Goal: Task Accomplishment & Management: Complete application form

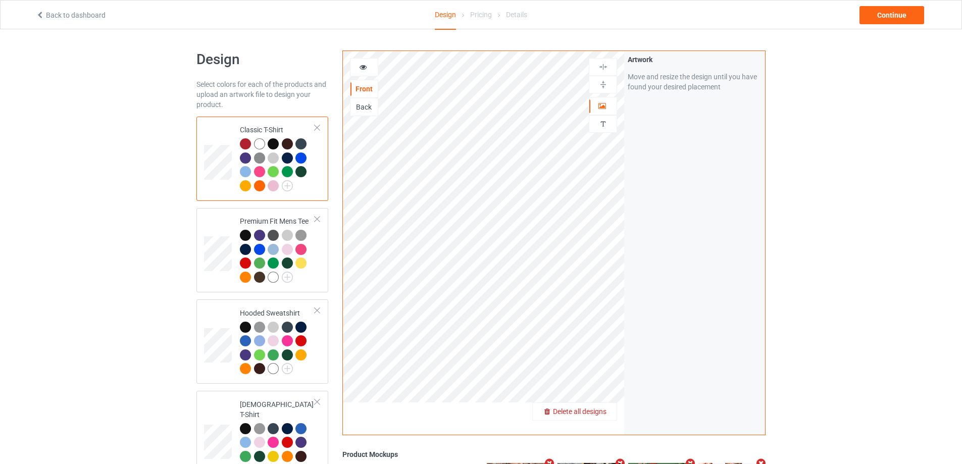
drag, startPoint x: 602, startPoint y: 406, endPoint x: 599, endPoint y: 411, distance: 5.9
click at [599, 411] on span "Delete all designs" at bounding box center [580, 412] width 54 height 8
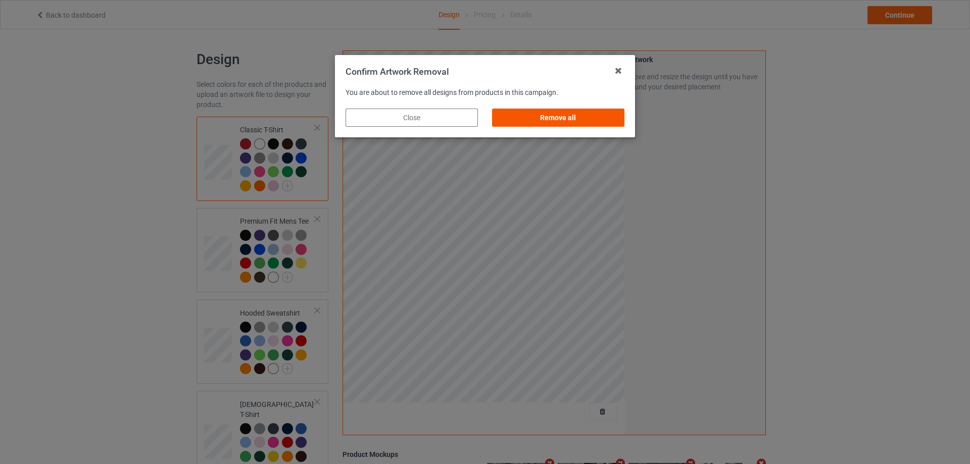
click at [608, 117] on div "Remove all" at bounding box center [558, 118] width 132 height 18
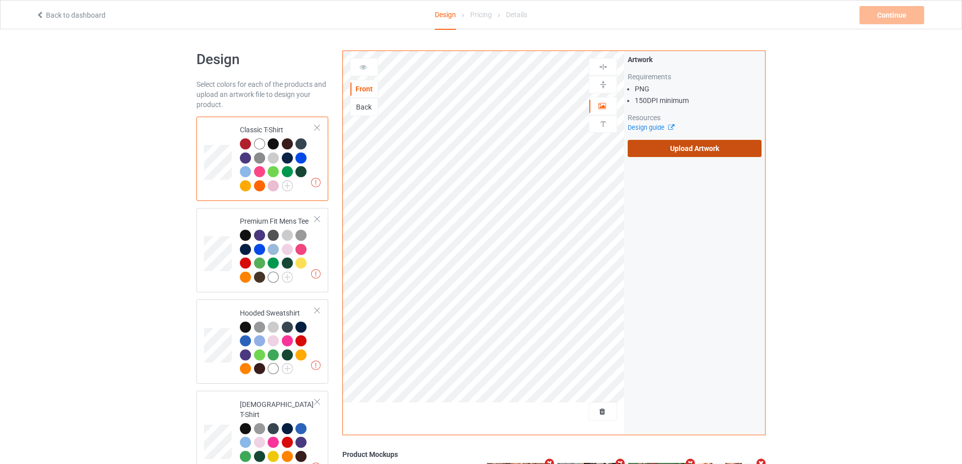
click at [706, 149] on label "Upload Artwork" at bounding box center [695, 148] width 134 height 17
click at [0, 0] on input "Upload Artwork" at bounding box center [0, 0] width 0 height 0
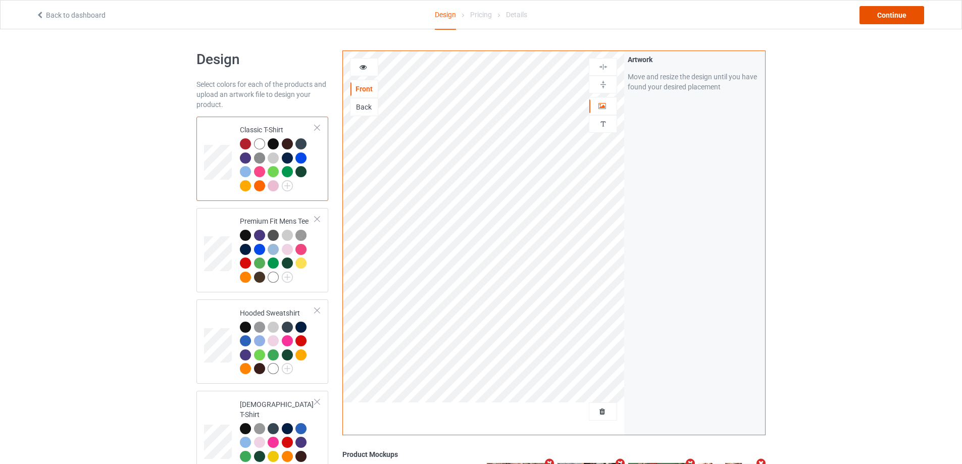
click at [870, 12] on div "Continue" at bounding box center [892, 15] width 65 height 18
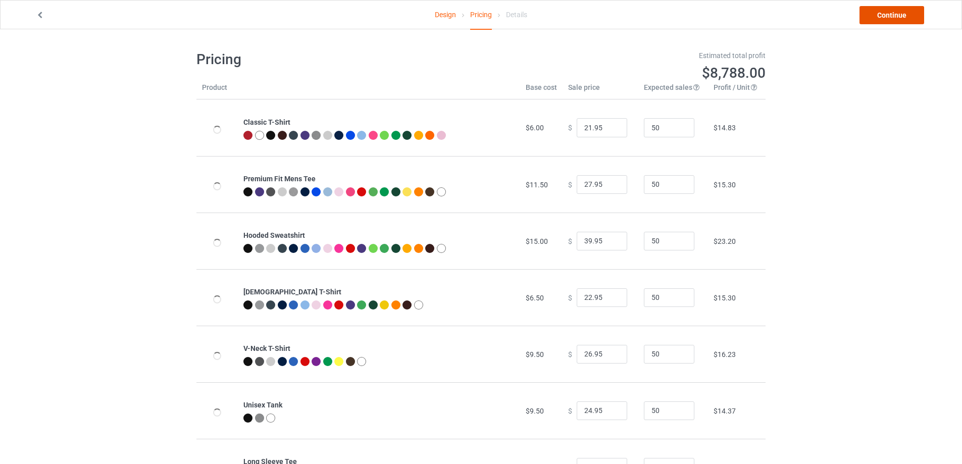
click at [871, 12] on link "Continue" at bounding box center [892, 15] width 65 height 18
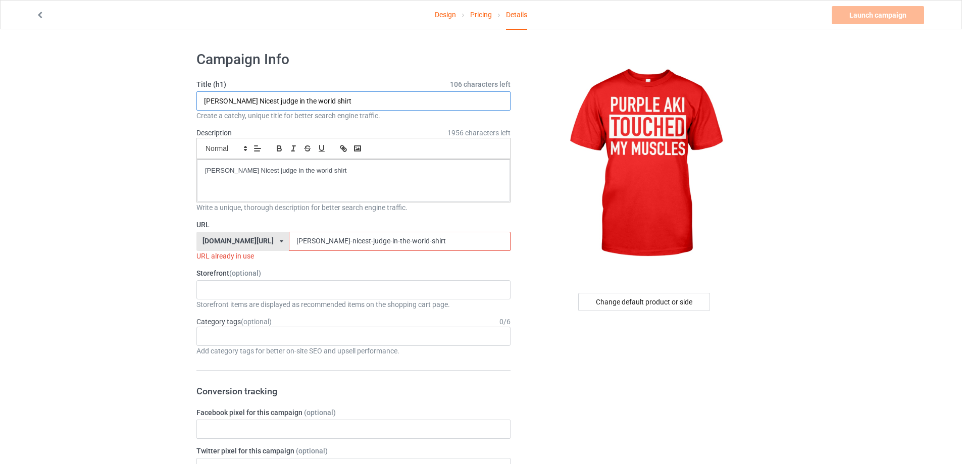
drag, startPoint x: 365, startPoint y: 102, endPoint x: 49, endPoint y: 95, distance: 316.4
paste input "Purple Aki touched my muscles"
type input "Purple Aki touched my muscles shirt"
drag, startPoint x: 389, startPoint y: 174, endPoint x: 151, endPoint y: 159, distance: 238.4
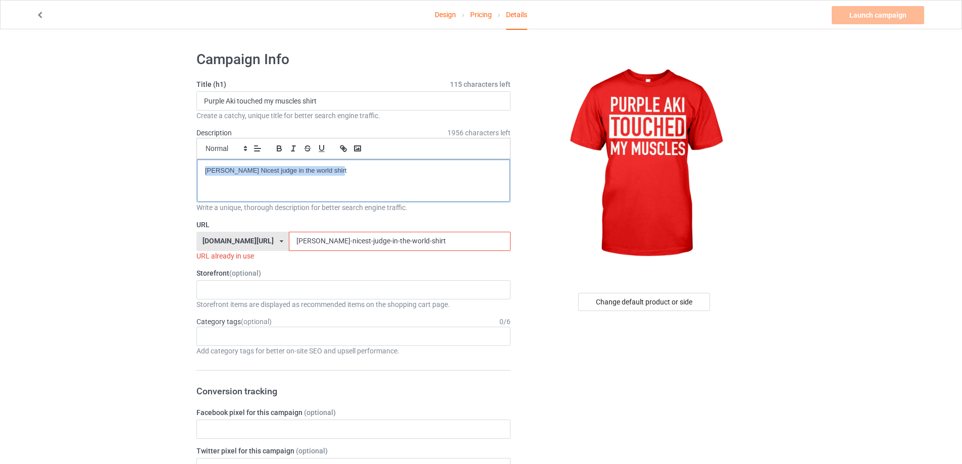
drag, startPoint x: 430, startPoint y: 247, endPoint x: 91, endPoint y: 231, distance: 339.4
paste input "purple-aki-touched-my-muscles"
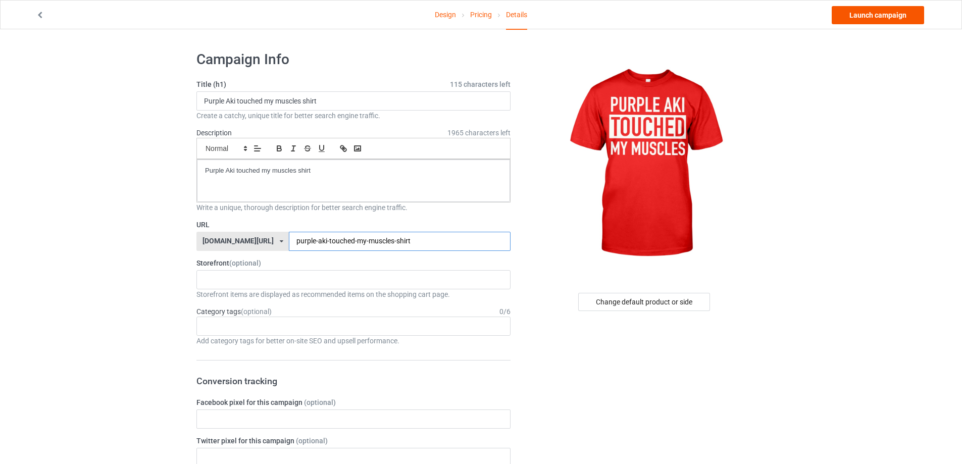
type input "purple-aki-touched-my-muscles-shirt"
click at [871, 16] on link "Launch campaign" at bounding box center [878, 15] width 92 height 18
